Goal: Complete application form: Complete application form

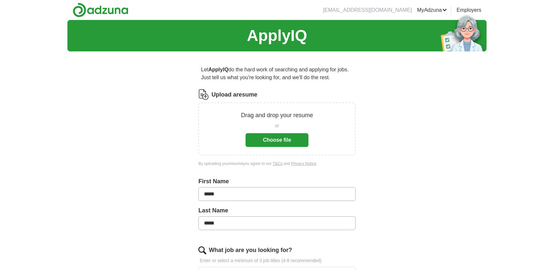
click at [274, 140] on button "Choose file" at bounding box center [276, 140] width 63 height 14
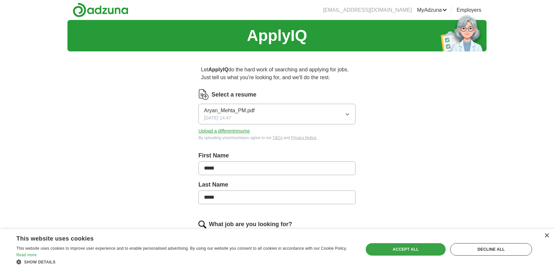
click at [394, 248] on div "Accept all" at bounding box center [406, 249] width 80 height 12
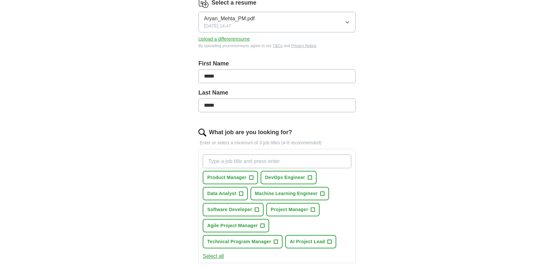
scroll to position [94, 0]
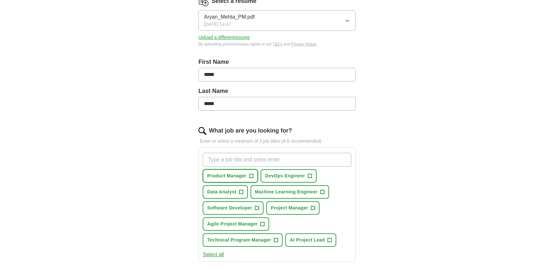
click at [251, 174] on span "+" at bounding box center [251, 175] width 4 height 5
click at [312, 206] on span "+" at bounding box center [313, 208] width 4 height 5
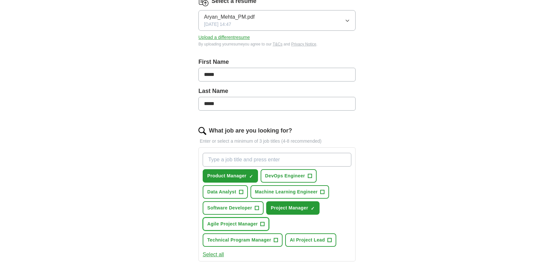
click at [263, 222] on span "+" at bounding box center [263, 224] width 4 height 5
click at [276, 239] on span "+" at bounding box center [276, 240] width 4 height 5
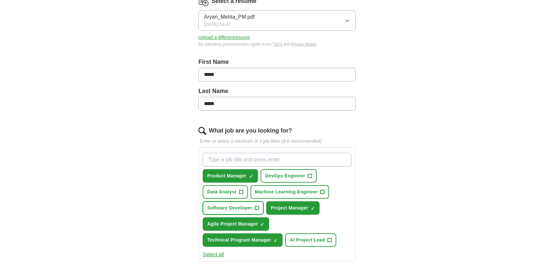
click at [257, 207] on span "+" at bounding box center [257, 208] width 4 height 5
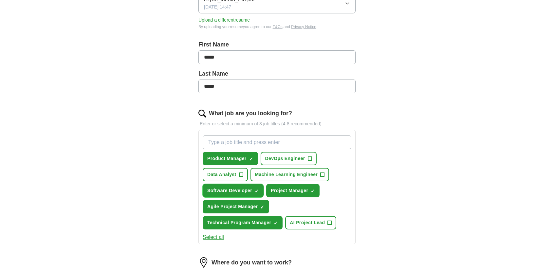
scroll to position [111, 0]
click at [0, 0] on span "×" at bounding box center [0, 0] width 0 height 0
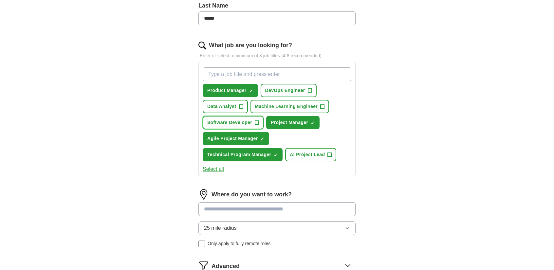
scroll to position [189, 0]
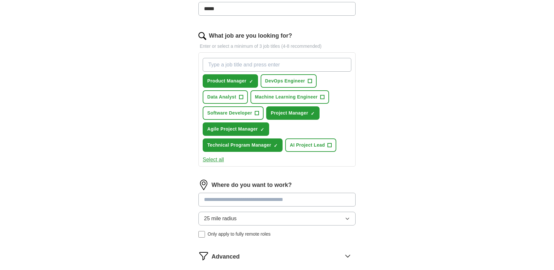
click at [299, 196] on input at bounding box center [276, 200] width 157 height 14
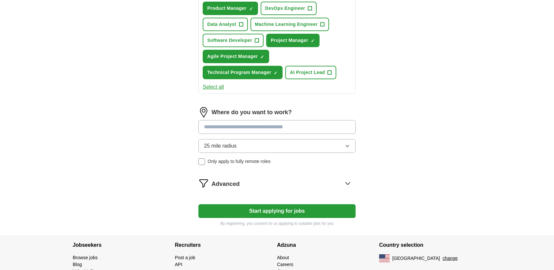
scroll to position [262, 0]
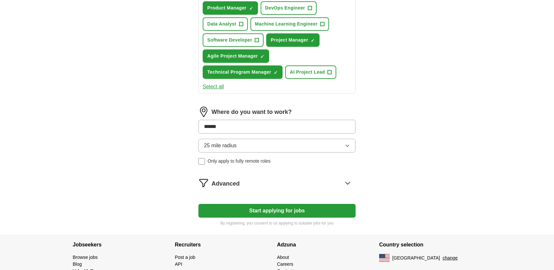
type input "******"
click at [198, 204] on button "Start applying for jobs" at bounding box center [276, 211] width 157 height 14
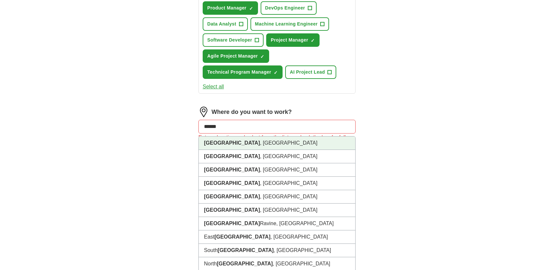
click at [248, 141] on li "[GEOGRAPHIC_DATA] , [GEOGRAPHIC_DATA]" at bounding box center [277, 142] width 156 height 13
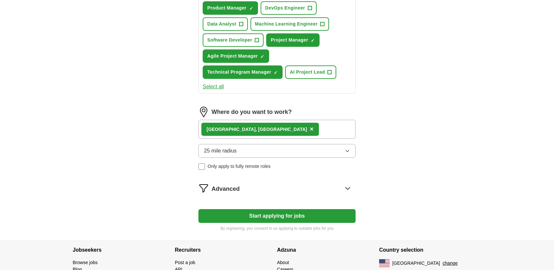
click at [263, 130] on div "[GEOGRAPHIC_DATA] , [GEOGRAPHIC_DATA] ×" at bounding box center [276, 129] width 157 height 19
click at [274, 131] on div "[GEOGRAPHIC_DATA] , [GEOGRAPHIC_DATA] ×" at bounding box center [276, 129] width 157 height 19
click at [255, 129] on div "[GEOGRAPHIC_DATA] , [GEOGRAPHIC_DATA] ×" at bounding box center [276, 129] width 157 height 19
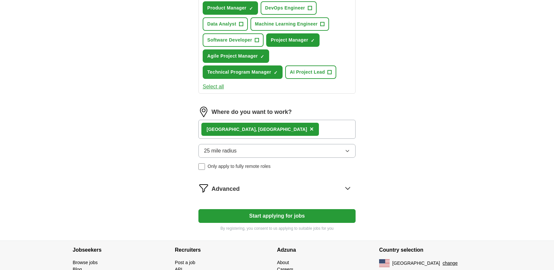
click at [257, 125] on div "[GEOGRAPHIC_DATA] , [GEOGRAPHIC_DATA] ×" at bounding box center [276, 129] width 157 height 19
click at [242, 146] on button "25 mile radius" at bounding box center [276, 151] width 157 height 14
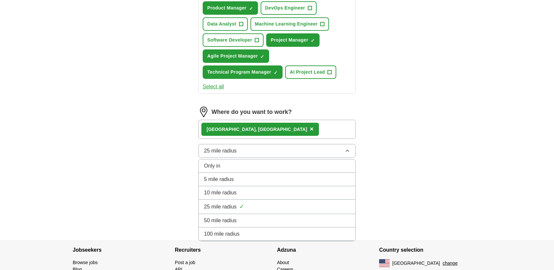
click at [254, 227] on li "100 mile radius" at bounding box center [277, 233] width 156 height 13
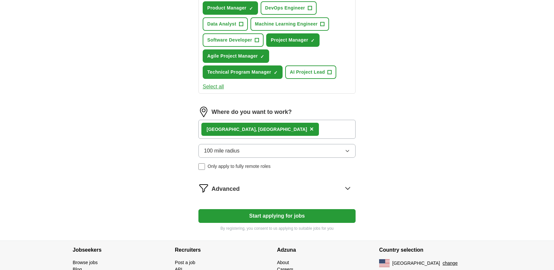
click at [254, 131] on div "[GEOGRAPHIC_DATA] , [GEOGRAPHIC_DATA] ×" at bounding box center [276, 129] width 157 height 19
click at [219, 186] on span "Advanced" at bounding box center [225, 189] width 28 height 9
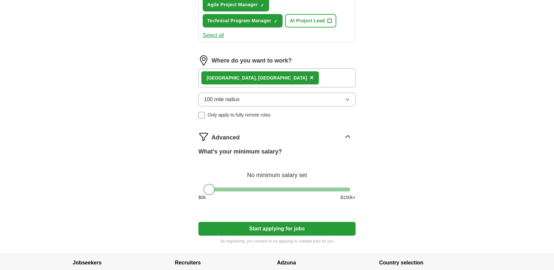
scroll to position [313, 0]
click at [291, 227] on button "Start applying for jobs" at bounding box center [276, 229] width 157 height 14
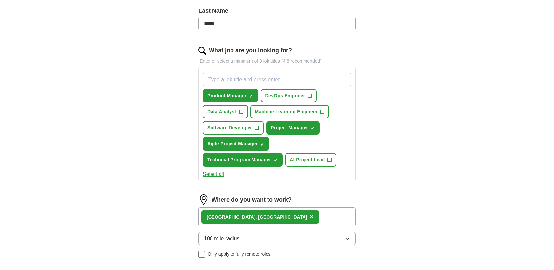
select select "**"
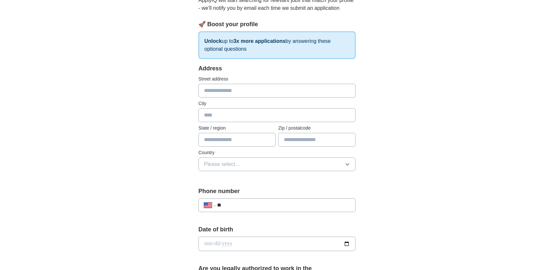
scroll to position [79, 0]
click at [265, 89] on input "text" at bounding box center [276, 90] width 157 height 14
type input "**********"
type input "******"
type input "**"
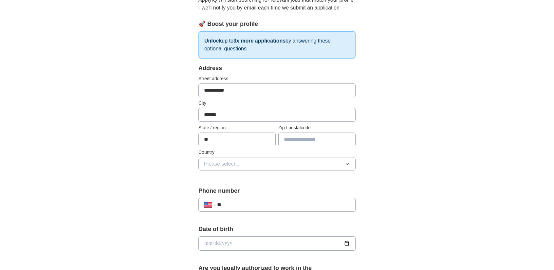
type input "*****"
click at [266, 162] on button "Please select..." at bounding box center [276, 164] width 157 height 14
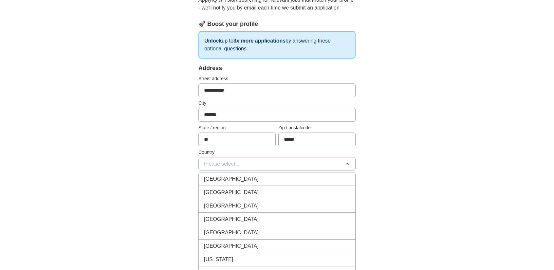
click at [256, 190] on div "[GEOGRAPHIC_DATA]" at bounding box center [277, 193] width 146 height 8
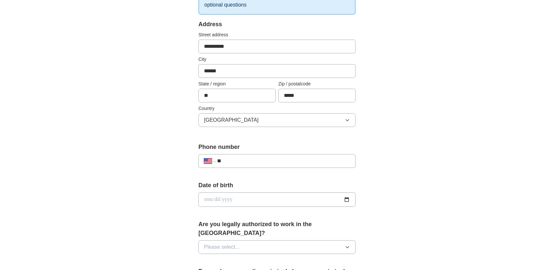
scroll to position [123, 0]
click at [302, 151] on div "**********" at bounding box center [276, 157] width 157 height 30
click at [305, 159] on input "**" at bounding box center [283, 160] width 133 height 8
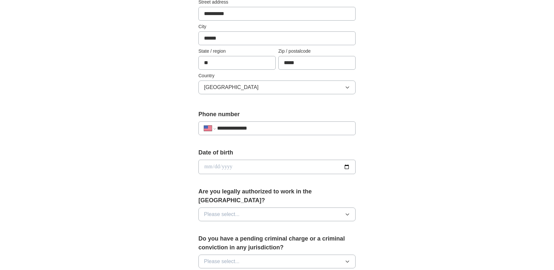
scroll to position [155, 0]
type input "**********"
click at [346, 164] on input "date" at bounding box center [276, 166] width 157 height 14
type input "**********"
click at [346, 211] on icon "button" at bounding box center [347, 213] width 5 height 5
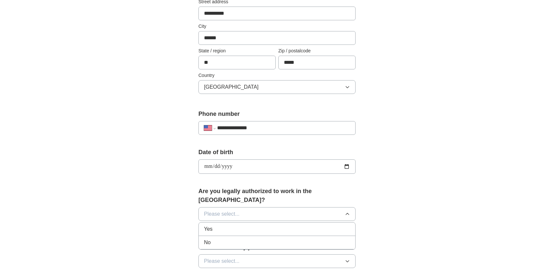
click at [259, 225] on div "Yes" at bounding box center [277, 229] width 146 height 8
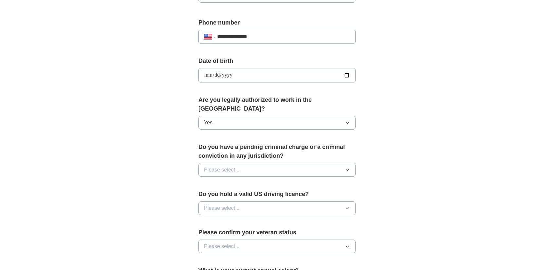
scroll to position [248, 0]
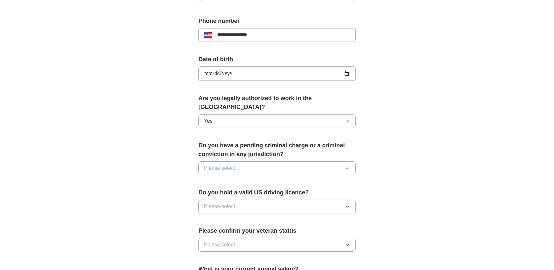
click at [304, 161] on button "Please select..." at bounding box center [276, 168] width 157 height 14
click at [295, 193] on div "No" at bounding box center [277, 197] width 146 height 8
click at [295, 200] on button "Please select..." at bounding box center [276, 207] width 157 height 14
click at [284, 218] on div "Yes" at bounding box center [277, 222] width 146 height 8
click at [294, 238] on button "Please select..." at bounding box center [276, 245] width 157 height 14
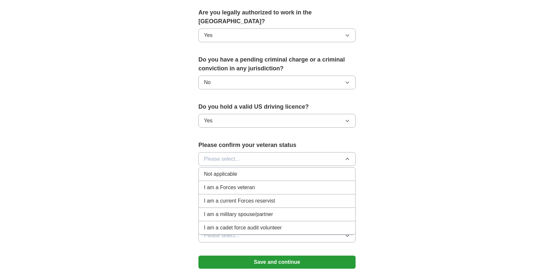
scroll to position [334, 0]
click at [253, 170] on div "Not applicable" at bounding box center [277, 174] width 146 height 8
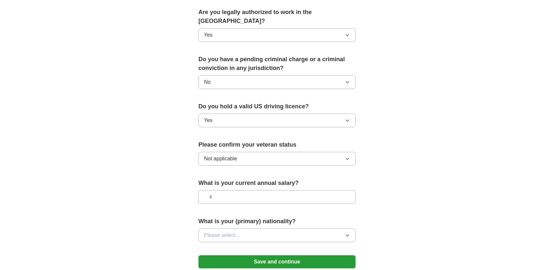
click at [287, 192] on input "text" at bounding box center [276, 197] width 157 height 14
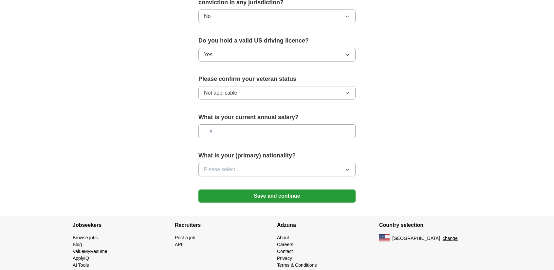
scroll to position [400, 0]
click at [298, 163] on button "Please select..." at bounding box center [276, 170] width 157 height 14
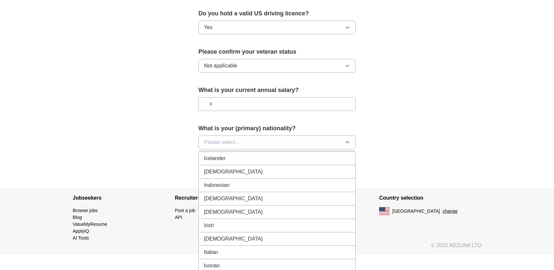
scroll to position [1057, 0]
click at [240, 170] on div "[DEMOGRAPHIC_DATA]" at bounding box center [277, 174] width 146 height 8
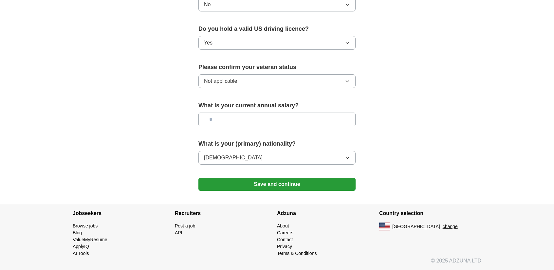
scroll to position [400, 0]
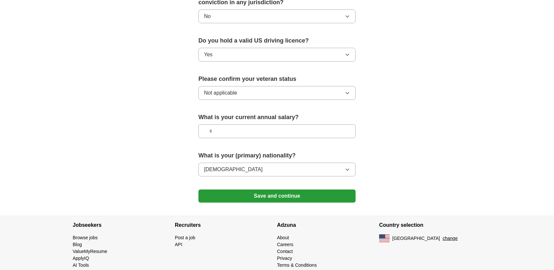
click at [242, 124] on input "text" at bounding box center [276, 131] width 157 height 14
click at [265, 124] on input "text" at bounding box center [276, 131] width 157 height 14
type input "*******"
click at [268, 190] on button "Save and continue" at bounding box center [276, 196] width 157 height 13
